Goal: Information Seeking & Learning: Learn about a topic

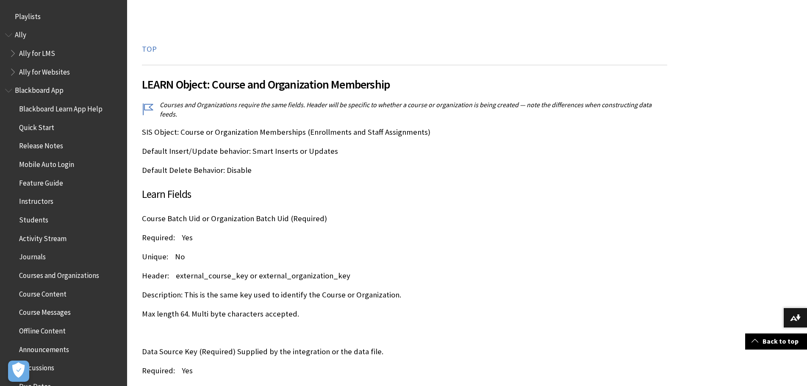
scroll to position [11901, 0]
